Goal: Information Seeking & Learning: Learn about a topic

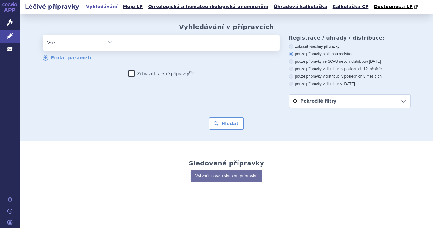
click at [180, 45] on ul at bounding box center [199, 41] width 162 height 13
click at [118, 45] on select at bounding box center [118, 43] width 0 height 16
type input "op"
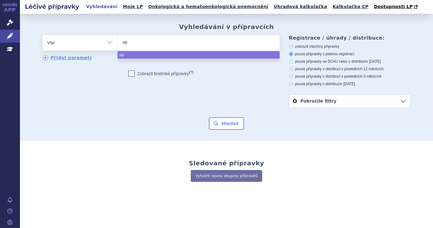
type input "opd"
type input "opdivo"
select select "[MEDICAL_DATA]"
click at [224, 114] on form "odstranit Vše Přípravek/SUKL kód MAH VPOIS ATC/Aktivní látka opdivo" at bounding box center [227, 82] width 368 height 95
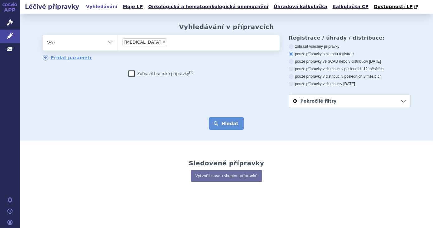
click at [225, 124] on button "Hledat" at bounding box center [226, 123] width 35 height 12
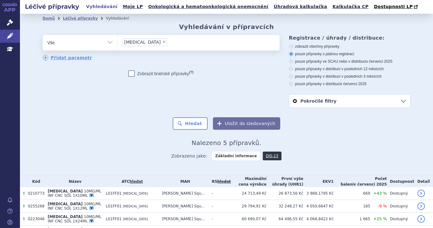
scroll to position [46, 0]
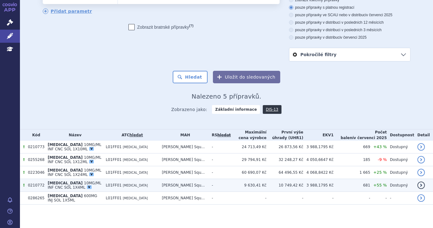
click at [186, 189] on td "Bristol-Myers Squ..." at bounding box center [184, 185] width 50 height 13
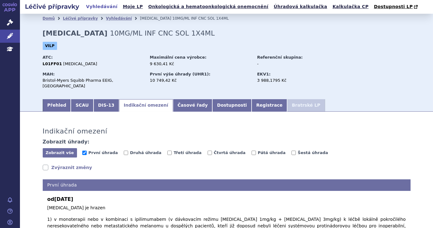
click at [135, 148] on div "Zobrazit vše Skrýt vše První úhrada Druhá úhrada Třetí úhrada Čtvrtá úhrada Pát…" at bounding box center [227, 153] width 368 height 10
click at [137, 150] on span "Druhá úhrada" at bounding box center [145, 152] width 31 height 5
click at [128, 151] on input "Druhá úhrada" at bounding box center [126, 153] width 4 height 4
checkbox input "true"
click at [178, 150] on label "Třetí úhrada" at bounding box center [184, 153] width 34 height 6
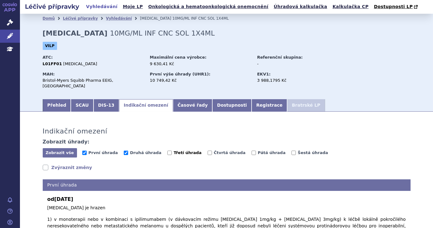
click at [172, 151] on input "Třetí úhrada" at bounding box center [169, 153] width 4 height 4
checkbox input "true"
click at [214, 150] on span "Čtvrtá úhrada" at bounding box center [230, 152] width 32 height 5
click at [208, 151] on input "Čtvrtá úhrada" at bounding box center [210, 153] width 4 height 4
checkbox input "true"
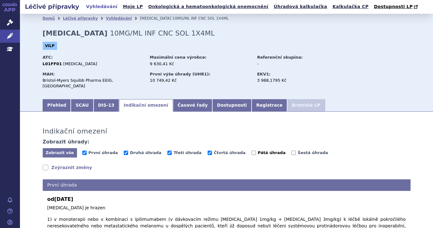
click at [258, 150] on span "Pátá úhrada" at bounding box center [272, 152] width 28 height 5
click at [253, 151] on input "Pátá úhrada" at bounding box center [254, 153] width 4 height 4
checkbox input "true"
click at [298, 150] on span "Šestá úhrada" at bounding box center [313, 152] width 30 height 5
click at [292, 151] on input "Šestá úhrada" at bounding box center [294, 153] width 4 height 4
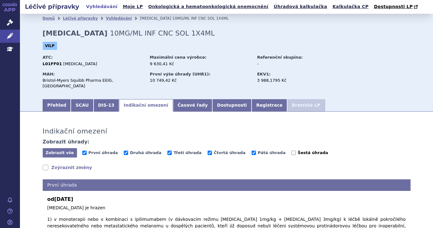
checkbox input "true"
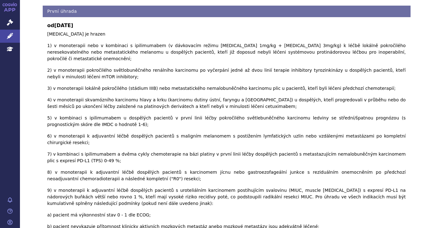
drag, startPoint x: 129, startPoint y: 141, endPoint x: 42, endPoint y: 128, distance: 88.1
copy p "9) v monoterapii k adjuvantní léčbě dospělých pacientů s uroteliálním karcinome…"
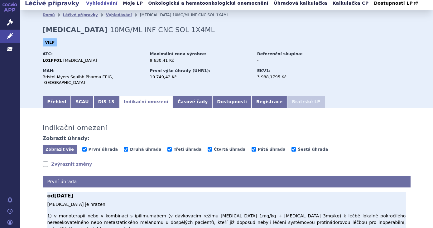
scroll to position [0, 0]
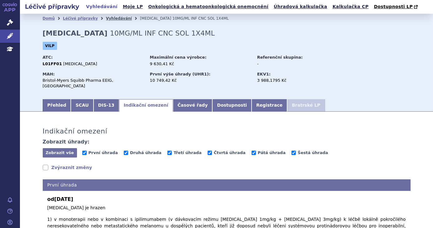
click at [112, 17] on link "Vyhledávání" at bounding box center [119, 18] width 26 height 4
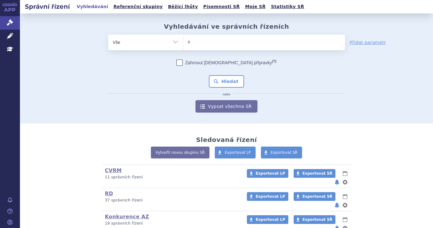
type input "op"
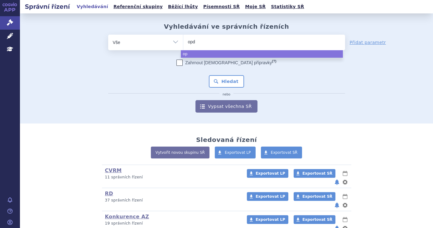
type input "opdi"
type input "[MEDICAL_DATA]"
select select "[MEDICAL_DATA]"
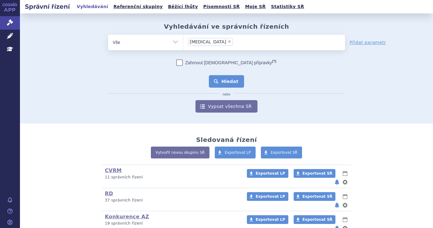
click at [223, 79] on button "Hledat" at bounding box center [226, 81] width 35 height 12
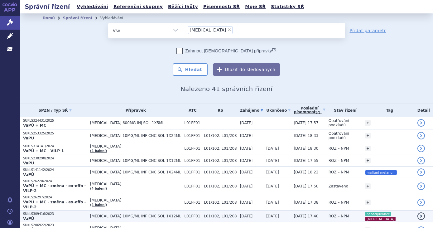
click at [348, 210] on td "ROZ – NPM" at bounding box center [344, 216] width 36 height 12
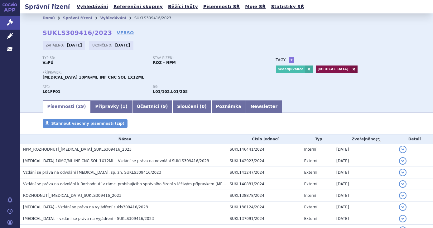
click at [100, 109] on link "Přípravky ( 1 )" at bounding box center [111, 106] width 41 height 12
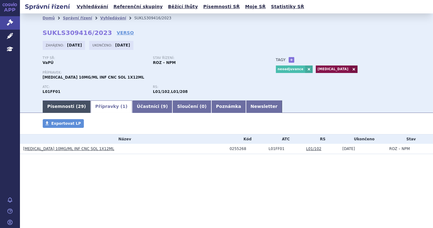
click at [67, 106] on link "Písemnosti ( 29 )" at bounding box center [67, 106] width 48 height 12
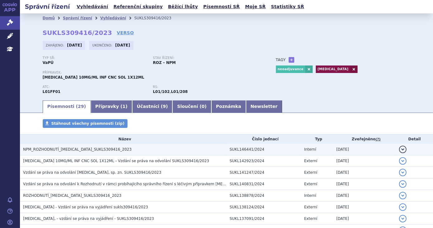
click at [91, 151] on span "NPM_ROZHODNUTÍ_OPDIVO_SUKLS309416_2023" at bounding box center [77, 149] width 109 height 4
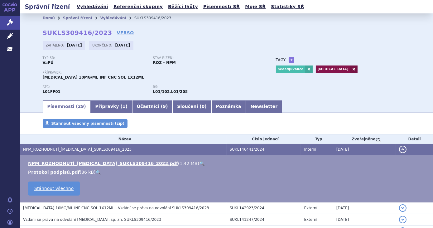
click at [199, 163] on link "🔍" at bounding box center [201, 163] width 5 height 5
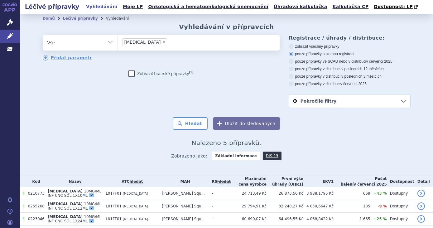
scroll to position [46, 0]
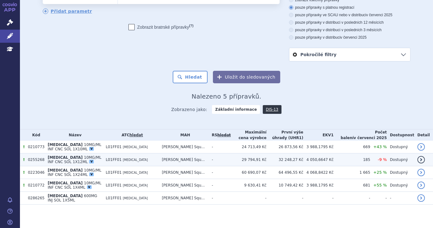
click at [103, 155] on td "[MEDICAL_DATA] 10MG/ML INF CNC SOL 1X12ML V" at bounding box center [74, 159] width 58 height 13
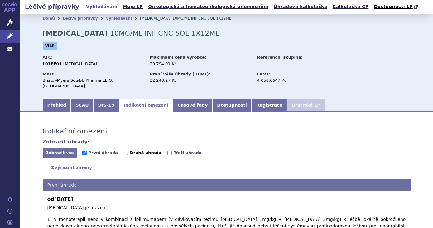
click at [141, 150] on span "Druhá úhrada" at bounding box center [145, 152] width 31 height 5
click at [128, 151] on input "Druhá úhrada" at bounding box center [126, 153] width 4 height 4
checkbox input "true"
click at [174, 150] on span "Třetí úhrada" at bounding box center [188, 152] width 28 height 5
click at [167, 151] on input "Třetí úhrada" at bounding box center [169, 153] width 4 height 4
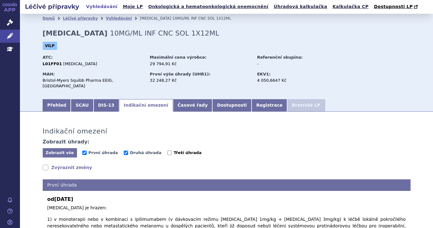
checkbox input "true"
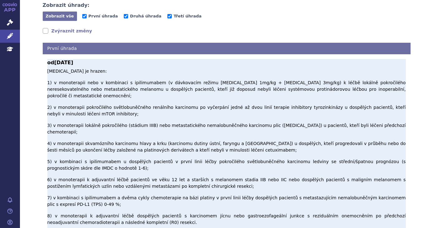
scroll to position [142, 0]
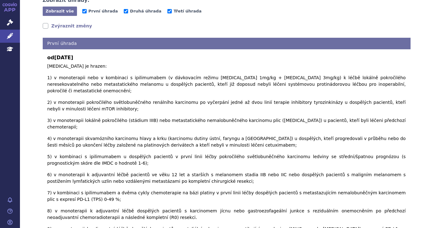
drag, startPoint x: 117, startPoint y: 185, endPoint x: 40, endPoint y: 180, distance: 77.4
copy p "10) v kombinaci s chemoterapií založenou na platině v neoadjuvantní léčbě dospě…"
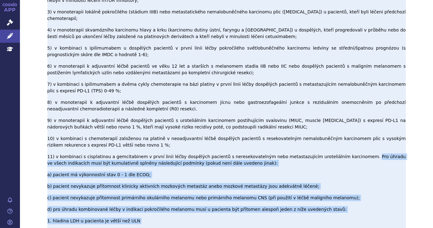
scroll to position [312, 0]
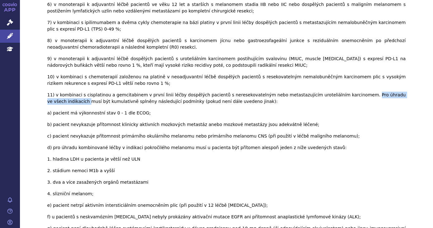
drag, startPoint x: 343, startPoint y: 107, endPoint x: 29, endPoint y: 27, distance: 324.0
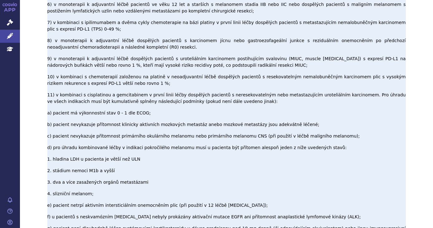
click at [210, 31] on p "[MEDICAL_DATA] je hrazen: 1) v monoterapii nebo v kombinaci s ipilimumabem (v d…" at bounding box center [226, 126] width 359 height 467
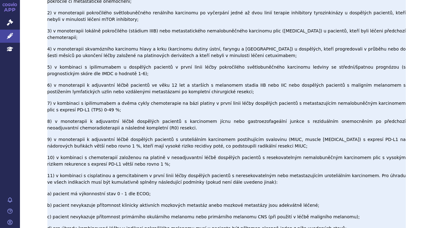
scroll to position [316, 0]
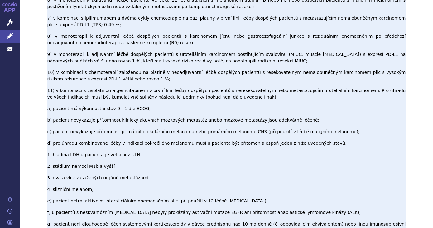
drag, startPoint x: 299, startPoint y: 195, endPoint x: 164, endPoint y: 192, distance: 135.3
click at [164, 192] on p "[MEDICAL_DATA] je hrazen: 1) v monoterapii nebo v kombinaci s ipilimumabem (v d…" at bounding box center [226, 121] width 359 height 467
copy p "V neoadjuvantní léčbě [MEDICAL_DATA] jsou hrazeny maximálně 3 cykly terapie."
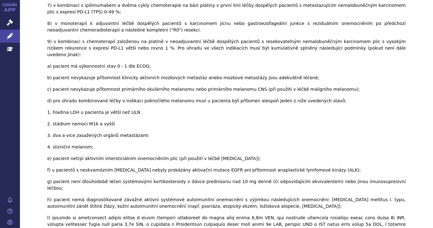
scroll to position [121, 0]
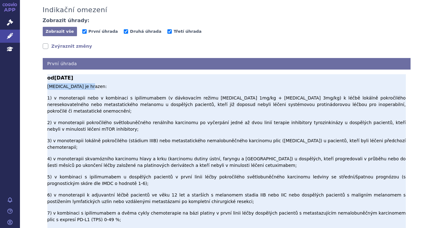
drag, startPoint x: 87, startPoint y: 81, endPoint x: 45, endPoint y: 81, distance: 42.4
copy p "[MEDICAL_DATA] je hrazen:"
